Goal: Task Accomplishment & Management: Complete application form

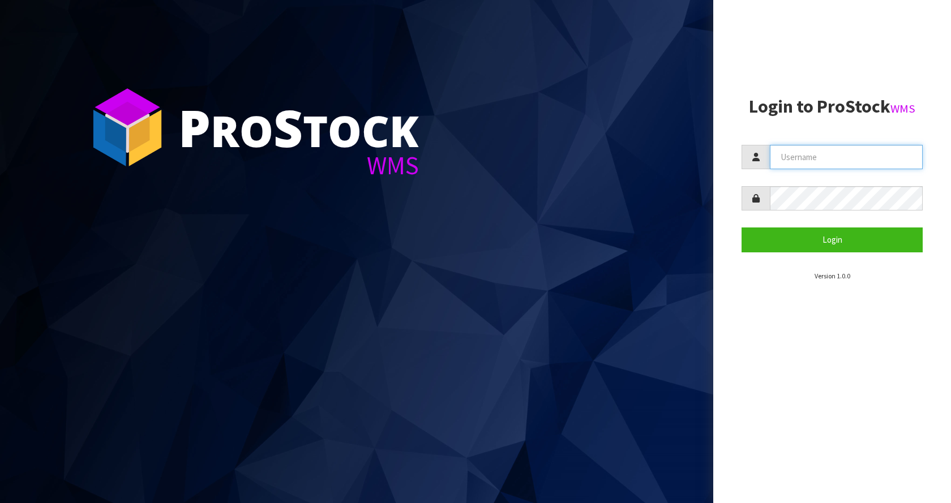
click at [797, 150] on input "text" at bounding box center [846, 157] width 153 height 24
type input "[EMAIL_ADDRESS][DOMAIN_NAME]"
click at [741, 227] on button "Login" at bounding box center [831, 239] width 181 height 24
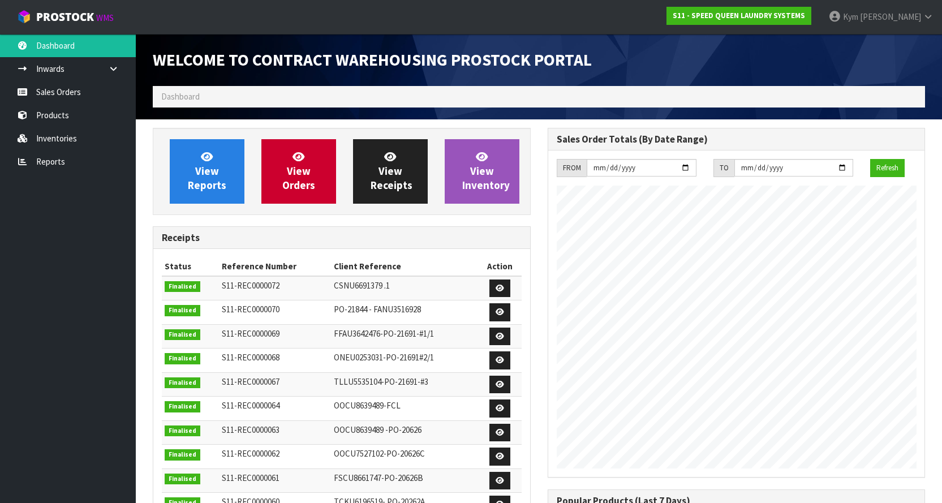
scroll to position [542, 394]
click at [71, 92] on link "Sales Orders" at bounding box center [68, 91] width 136 height 23
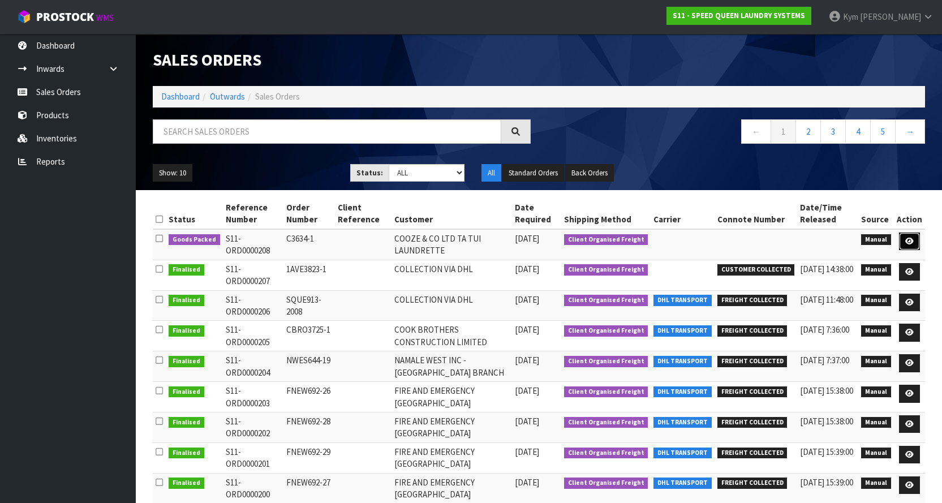
click at [905, 248] on link at bounding box center [909, 242] width 21 height 18
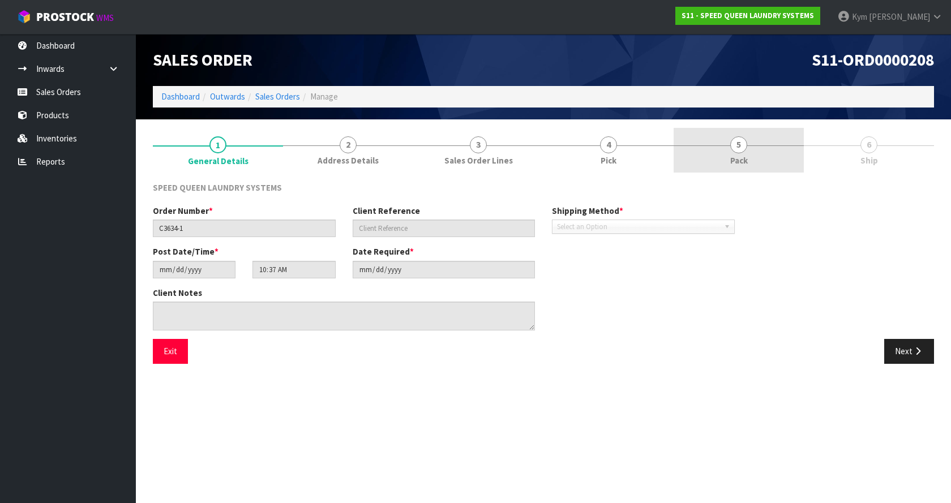
click at [699, 152] on link "5 Pack" at bounding box center [738, 150] width 130 height 45
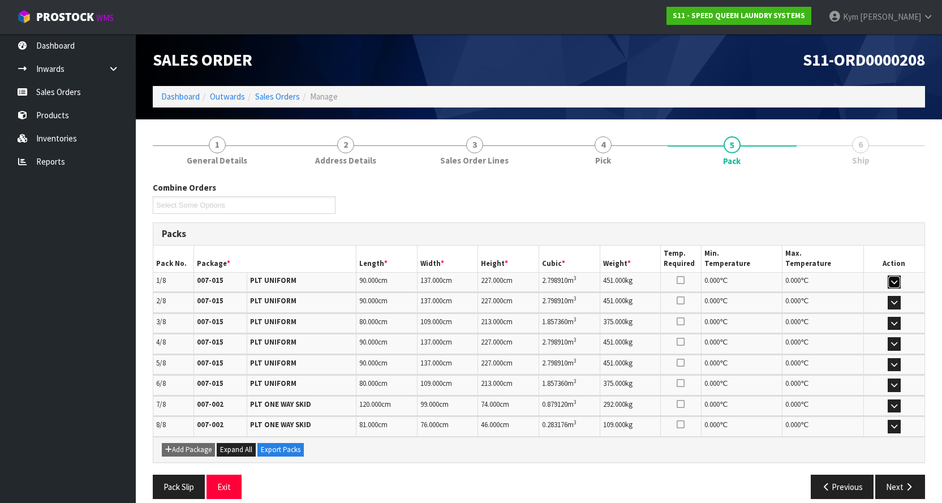
click at [891, 280] on icon "button" at bounding box center [894, 281] width 6 height 7
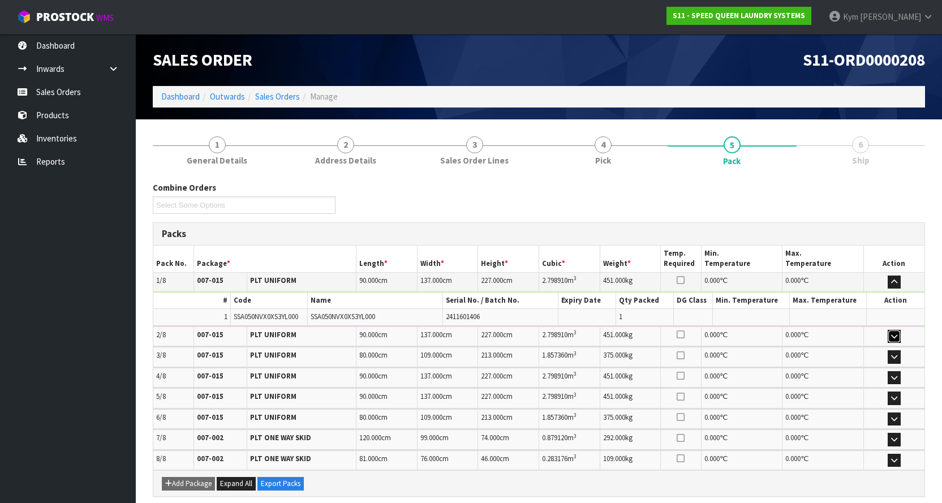
click at [892, 334] on icon "button" at bounding box center [894, 336] width 6 height 7
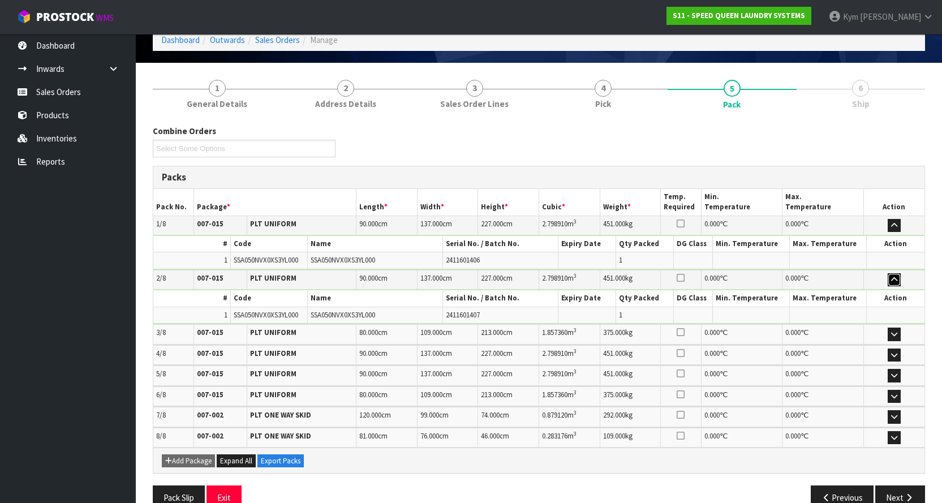
scroll to position [81, 0]
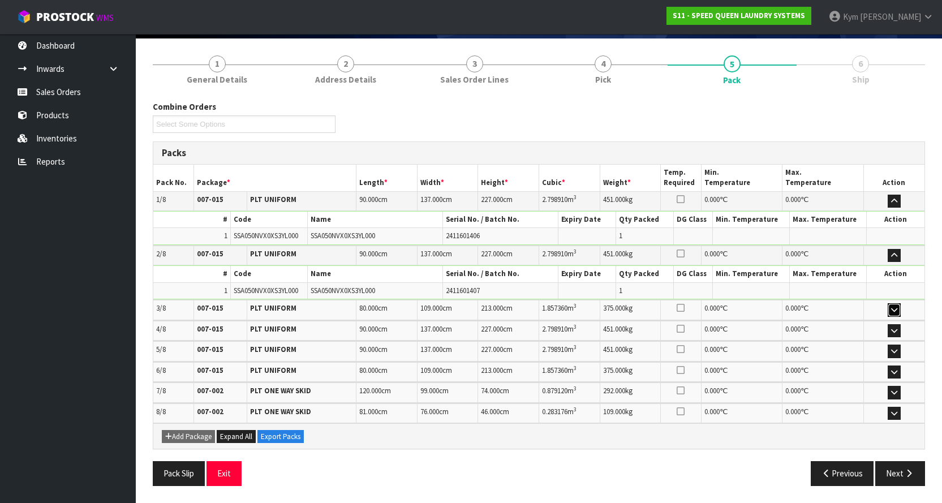
click at [896, 310] on icon "button" at bounding box center [894, 309] width 6 height 7
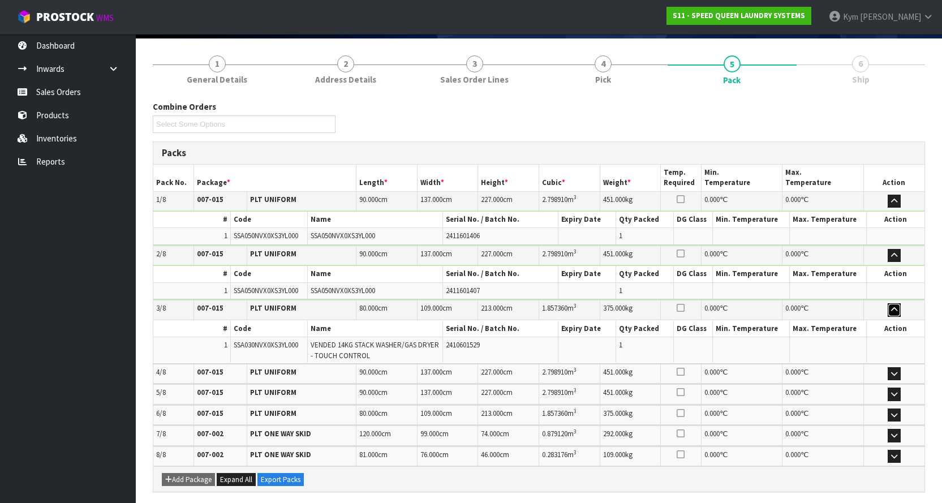
scroll to position [125, 0]
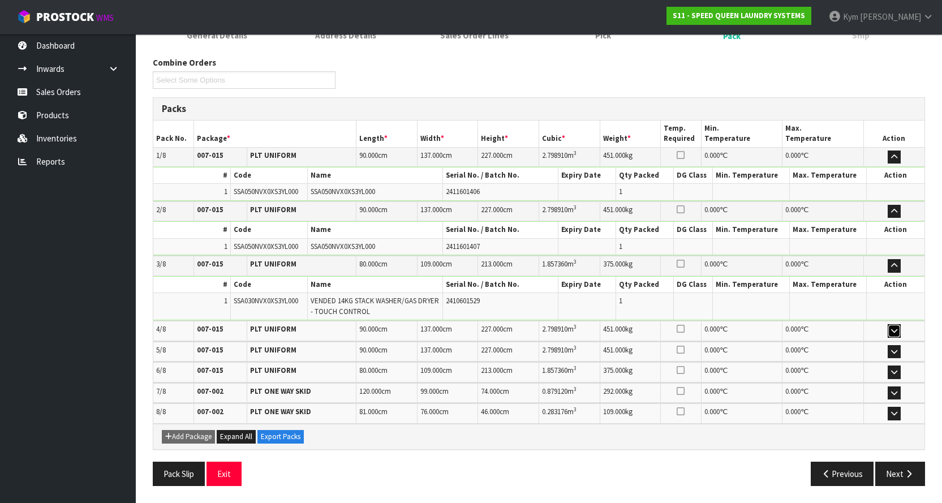
click at [891, 329] on icon "button" at bounding box center [894, 330] width 6 height 7
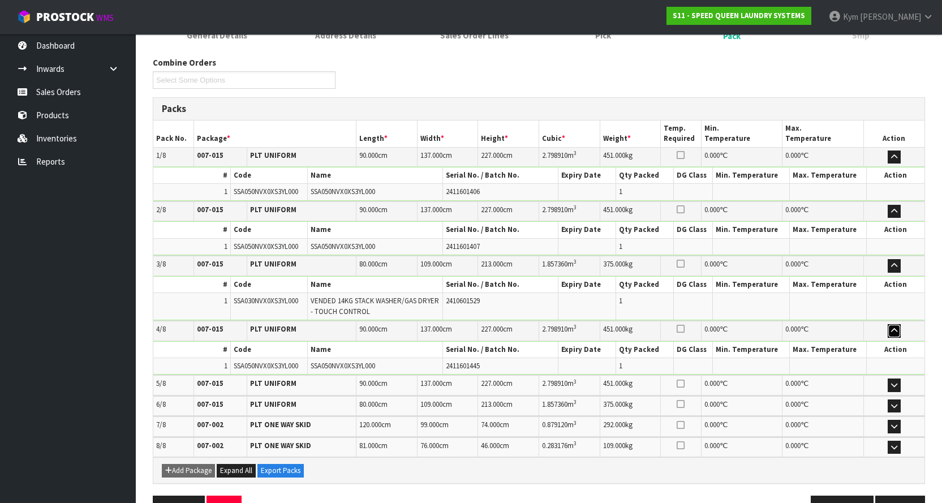
scroll to position [158, 0]
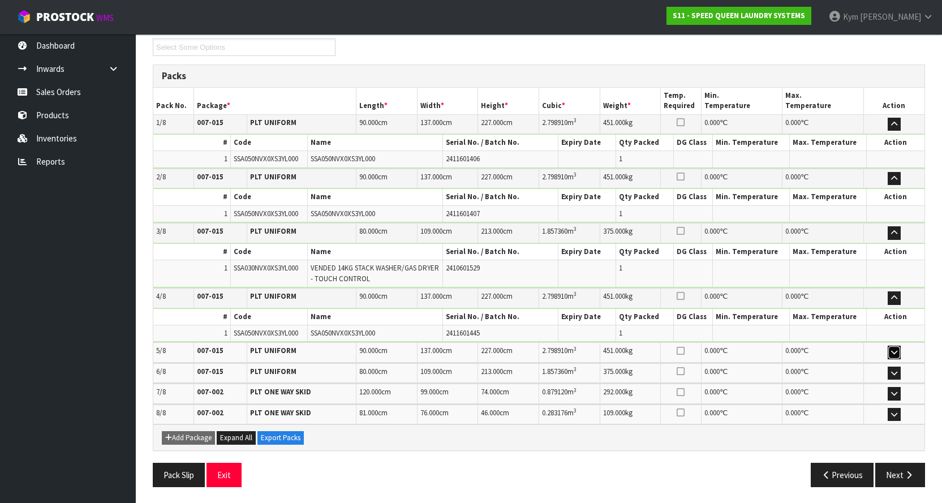
click at [894, 350] on icon "button" at bounding box center [894, 352] width 6 height 7
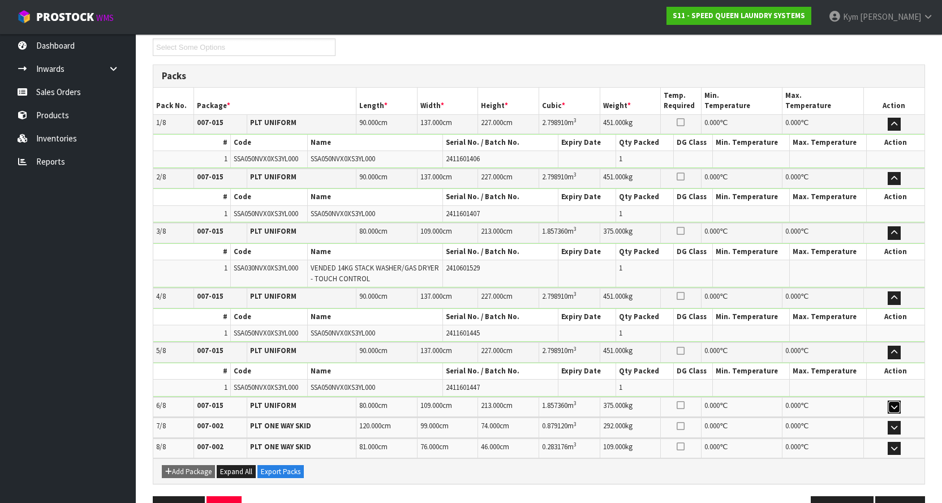
click at [891, 409] on icon "button" at bounding box center [894, 406] width 6 height 7
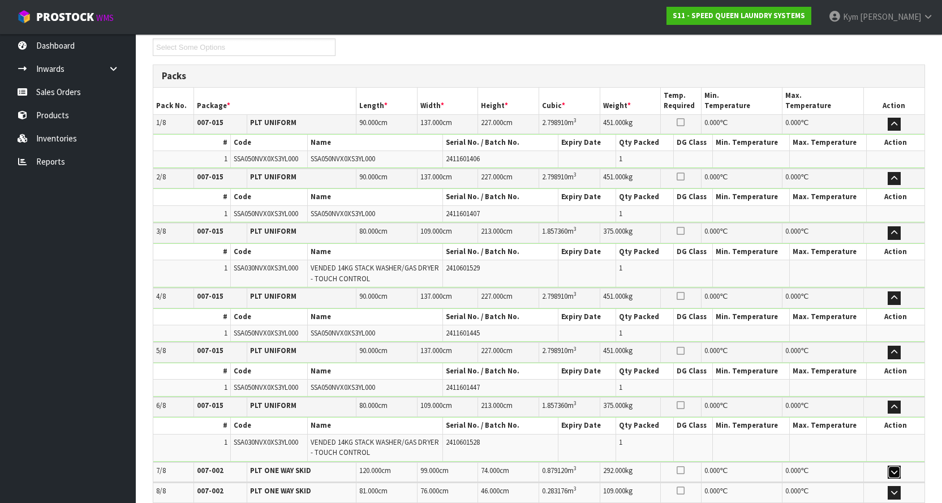
click at [890, 467] on button "button" at bounding box center [894, 473] width 13 height 14
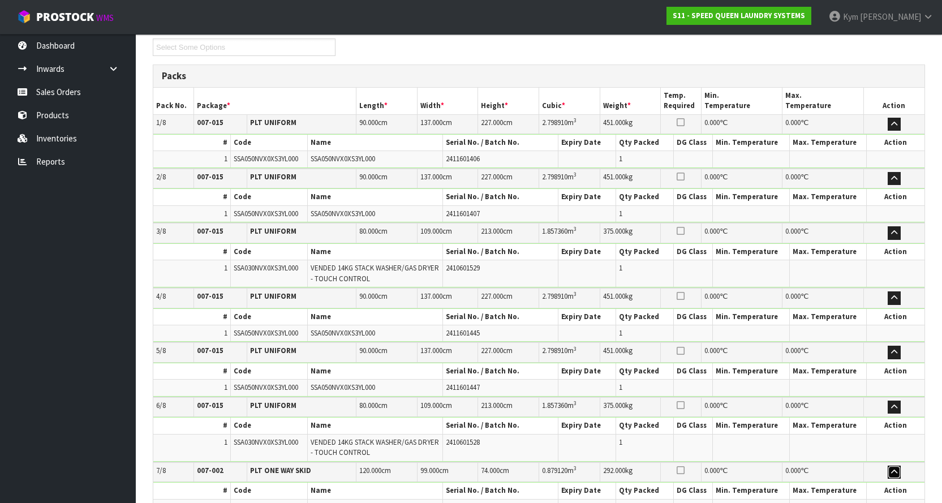
scroll to position [321, 0]
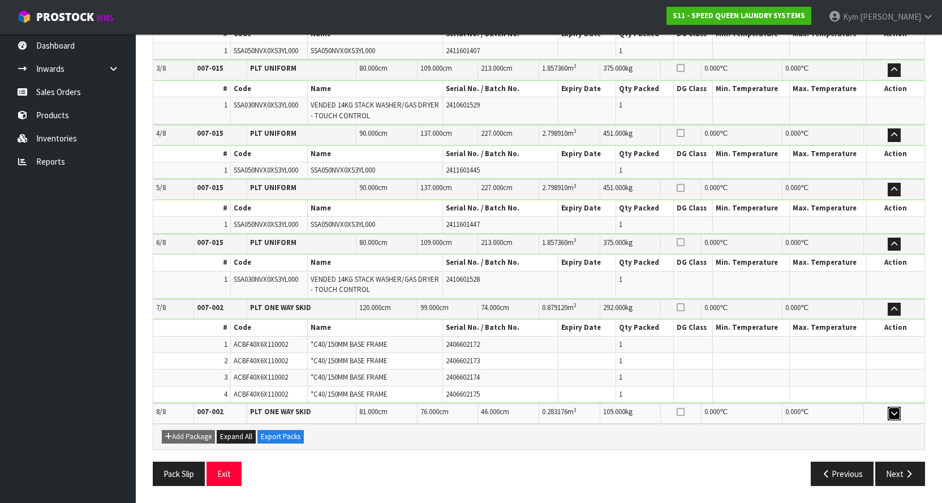
click at [897, 414] on icon "button" at bounding box center [894, 413] width 6 height 7
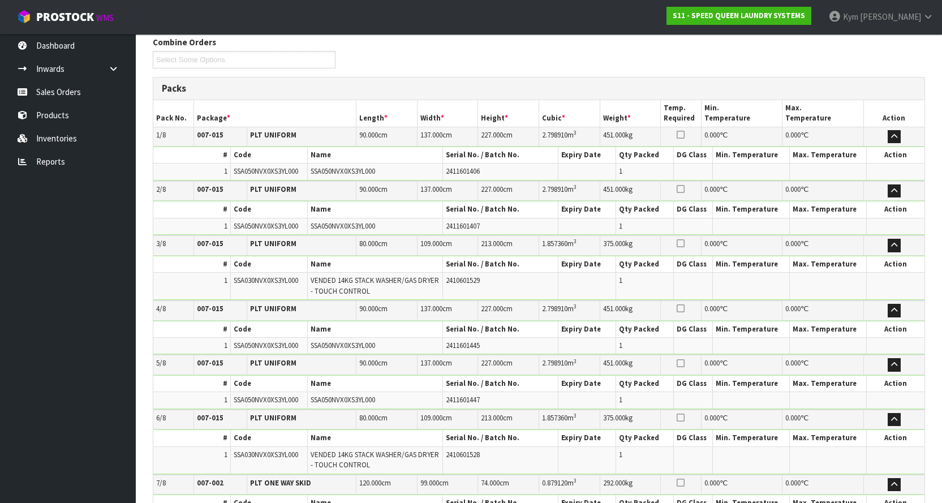
scroll to position [89, 0]
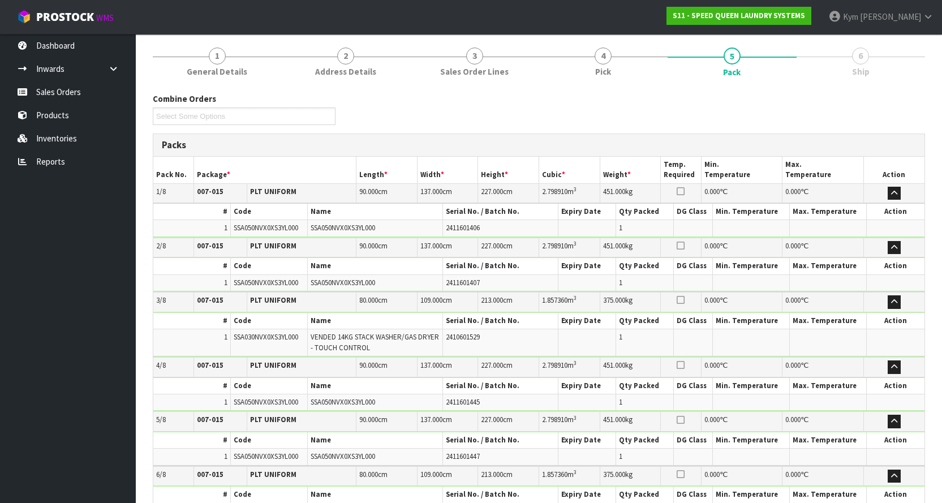
click at [882, 66] on link "6 Ship" at bounding box center [861, 61] width 129 height 45
click at [841, 67] on link "6 Ship" at bounding box center [861, 61] width 129 height 45
click at [848, 62] on link "6 Ship" at bounding box center [861, 61] width 129 height 45
click at [856, 58] on span "6" at bounding box center [860, 56] width 17 height 17
click at [870, 78] on link "6 Ship" at bounding box center [861, 61] width 129 height 45
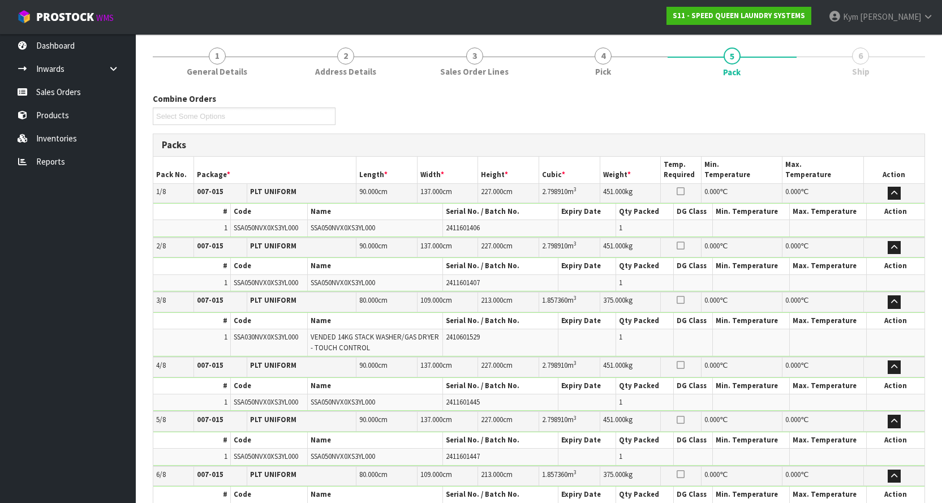
click at [862, 53] on span "6" at bounding box center [860, 56] width 17 height 17
click at [863, 53] on span "6" at bounding box center [860, 56] width 17 height 17
